Goal: Task Accomplishment & Management: Use online tool/utility

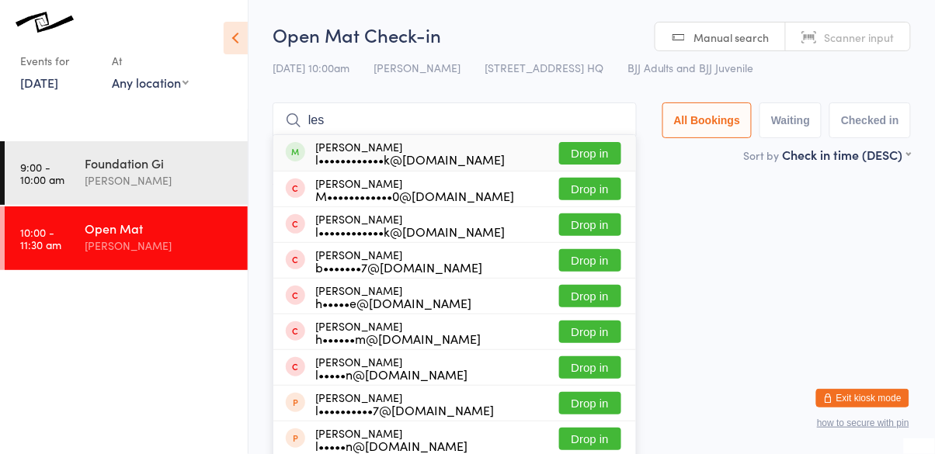
type input "les"
click at [590, 149] on button "Drop in" at bounding box center [590, 153] width 62 height 23
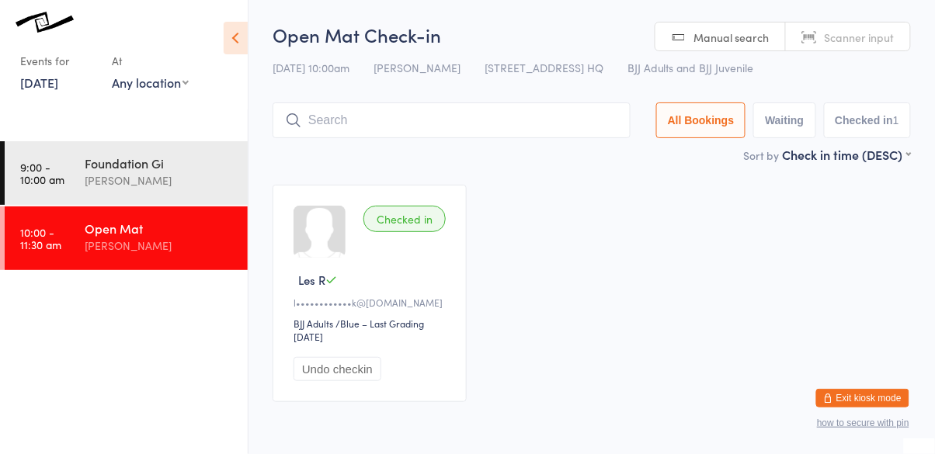
click at [143, 269] on link "10:00 - 11:30 am Open [PERSON_NAME]" at bounding box center [126, 239] width 243 height 64
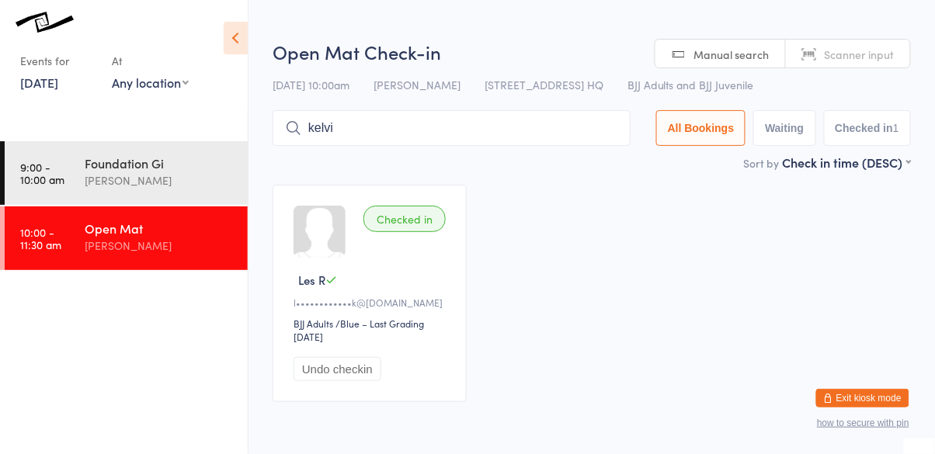
type input "[PERSON_NAME]"
click at [222, 173] on div "[PERSON_NAME]" at bounding box center [160, 181] width 150 height 18
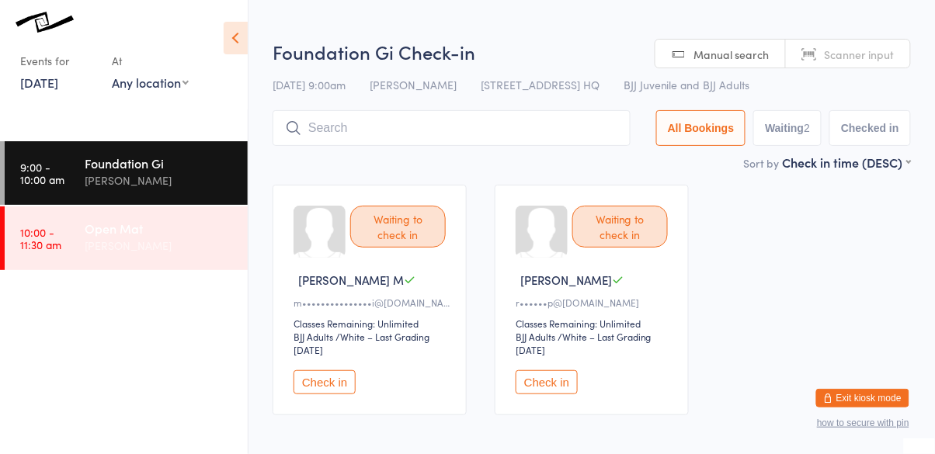
click at [162, 236] on div "Open Mat" at bounding box center [160, 228] width 150 height 17
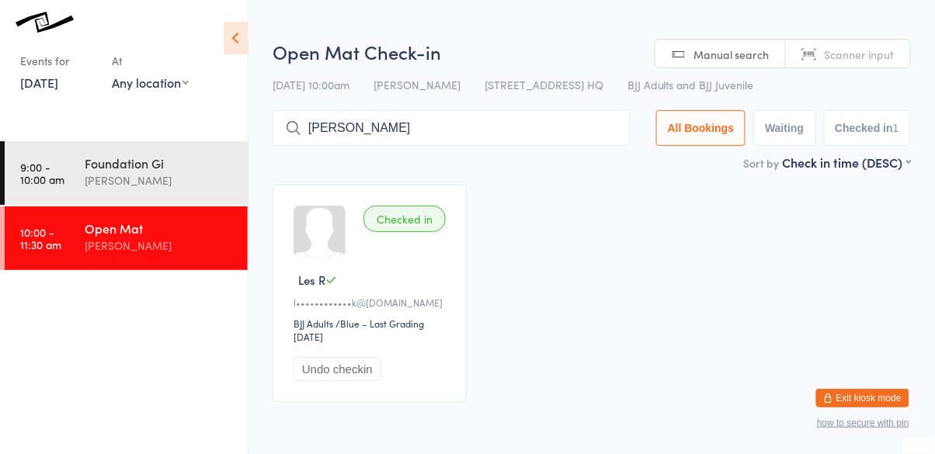
type input "[PERSON_NAME]"
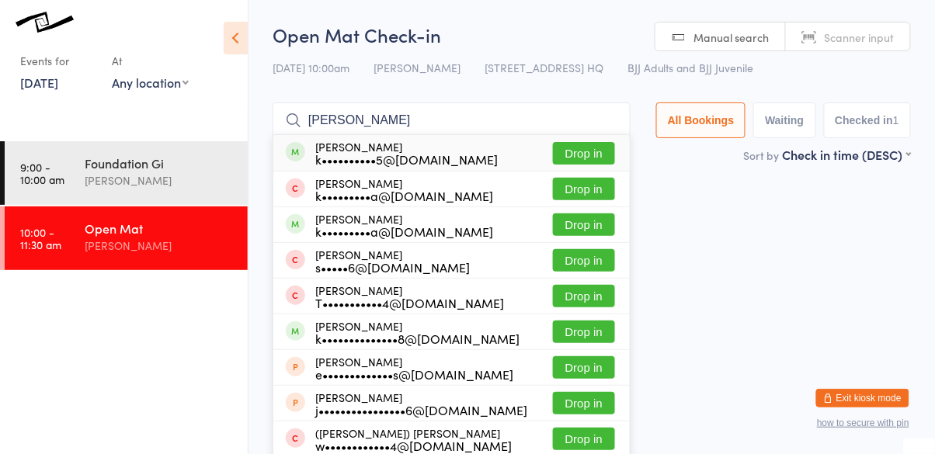
click at [589, 153] on button "Drop in" at bounding box center [584, 153] width 62 height 23
